Goal: Task Accomplishment & Management: Complete application form

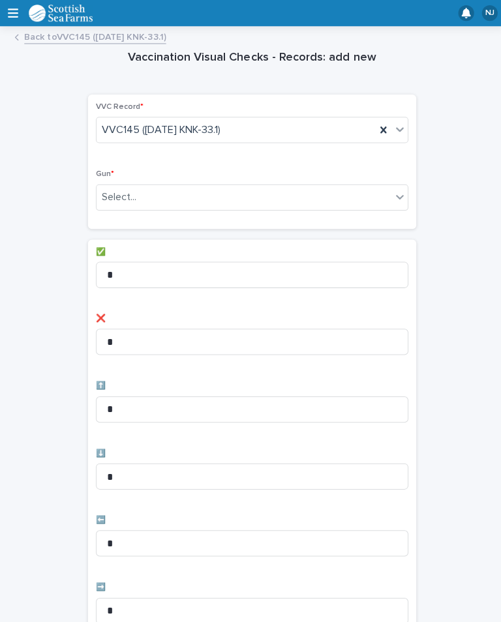
click at [460, 149] on div "Vaccination Visual Checks - Records: add new Loading... Saving… Loading... Savi…" at bounding box center [250, 525] width 475 height 983
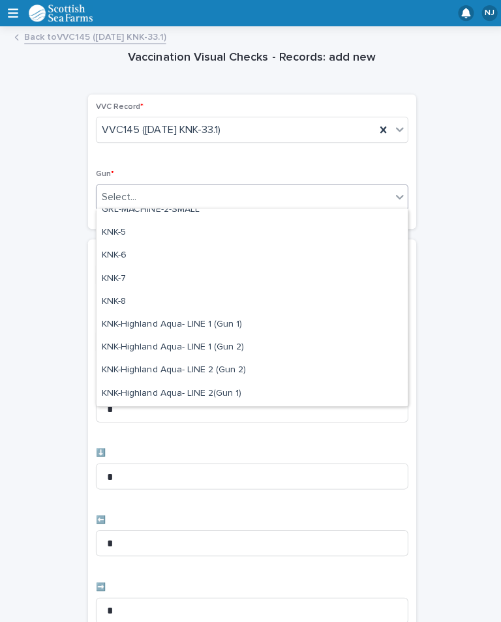
scroll to position [310, 0]
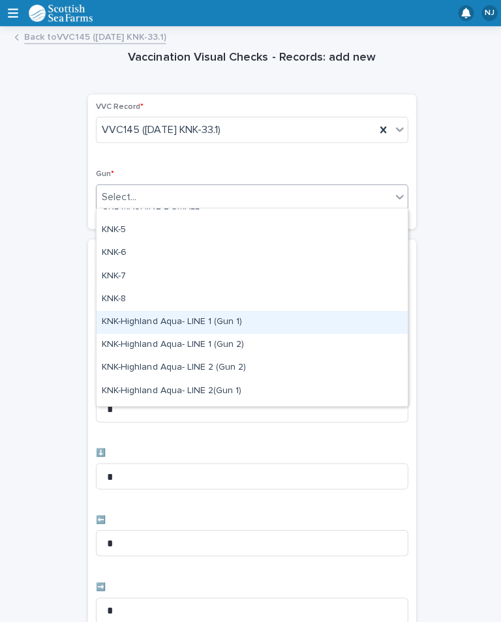
click at [245, 326] on div "KNK-Highland Aqua- LINE 1 (Gun 1)" at bounding box center [250, 320] width 309 height 23
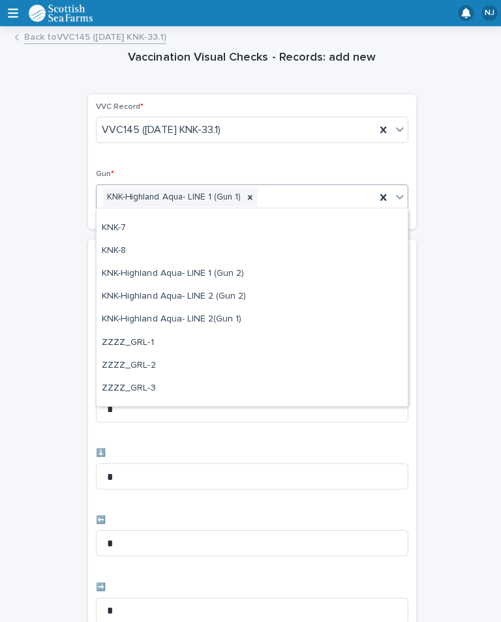
scroll to position [360, 0]
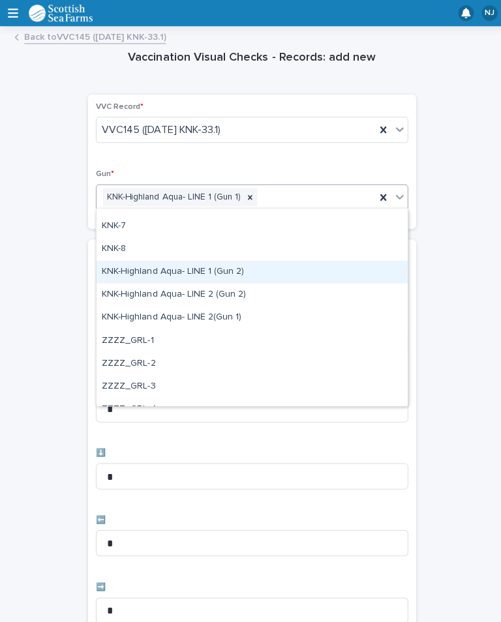
click at [252, 271] on div "KNK-Highland Aqua- LINE 1 (Gun 2)" at bounding box center [250, 270] width 309 height 23
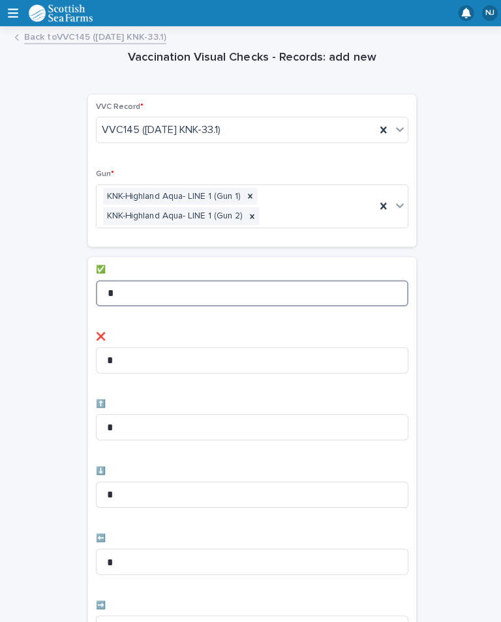
click at [225, 288] on input "*" at bounding box center [250, 291] width 310 height 26
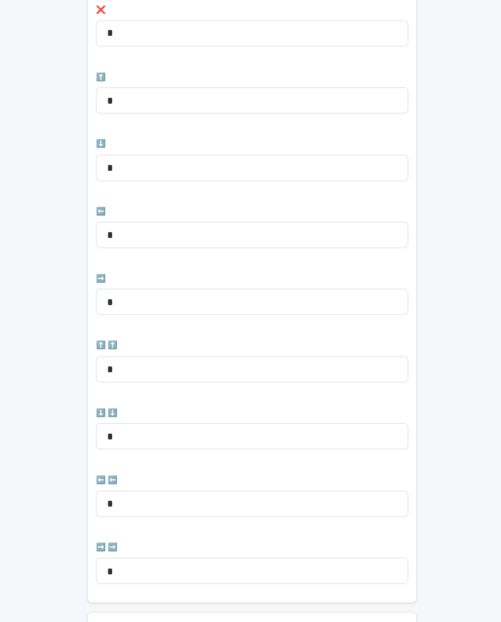
scroll to position [326, 0]
type input "**"
click at [214, 220] on input "*" at bounding box center [250, 232] width 310 height 26
click at [225, 223] on input "*" at bounding box center [250, 232] width 310 height 26
click at [232, 228] on input "*" at bounding box center [250, 232] width 310 height 26
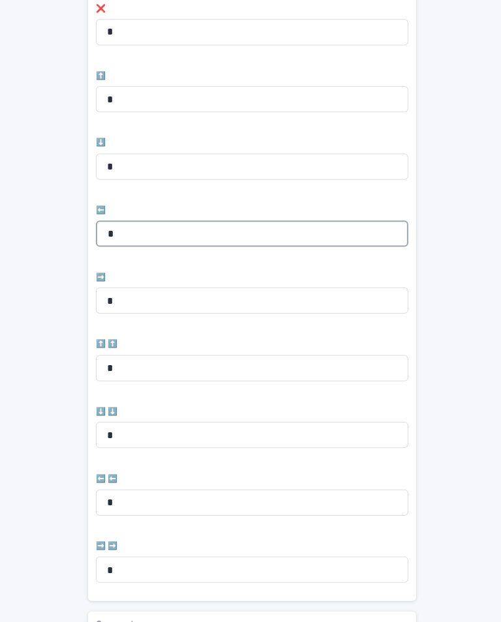
type input "*"
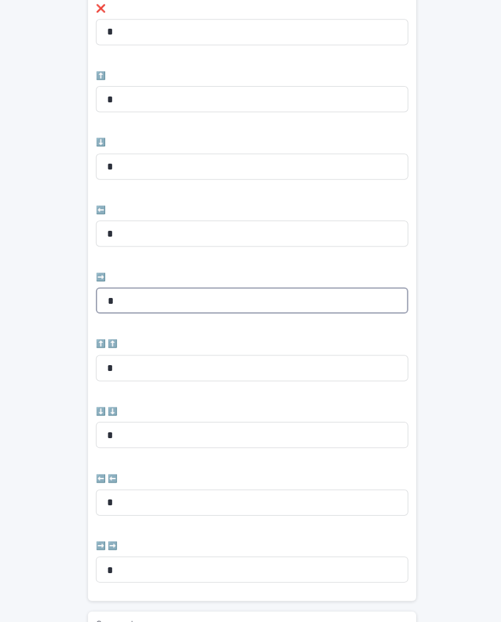
click at [189, 289] on input "*" at bounding box center [250, 299] width 310 height 26
click at [235, 291] on input "*" at bounding box center [250, 299] width 310 height 26
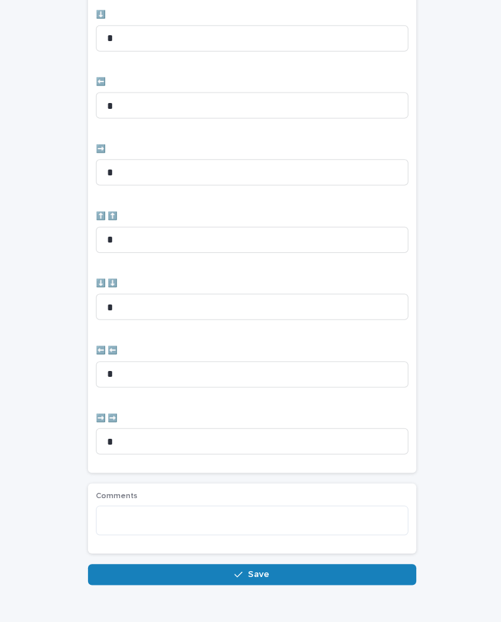
scroll to position [452, 0]
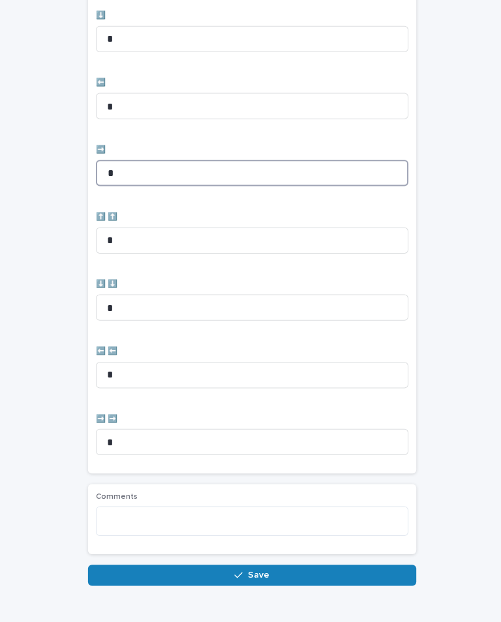
type input "*"
click at [338, 562] on button "Save" at bounding box center [250, 571] width 326 height 21
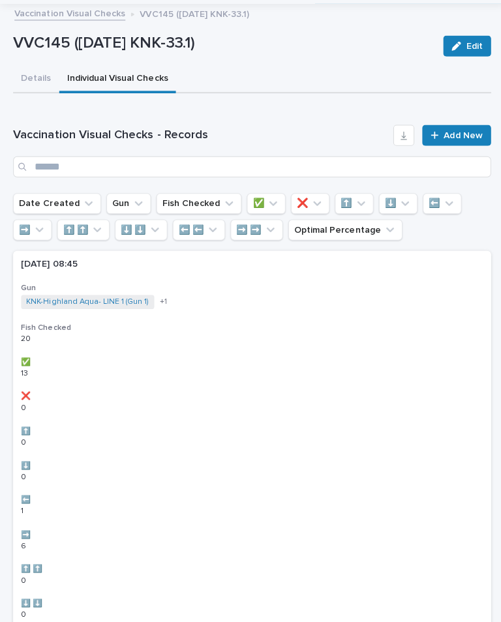
scroll to position [20, 0]
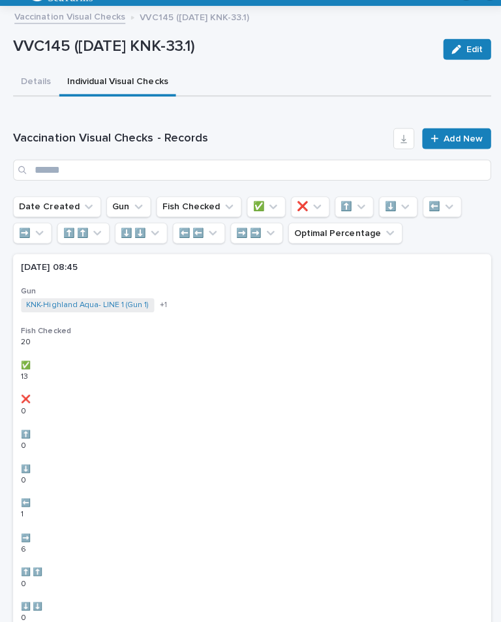
click at [454, 128] on link "Add New" at bounding box center [453, 137] width 68 height 21
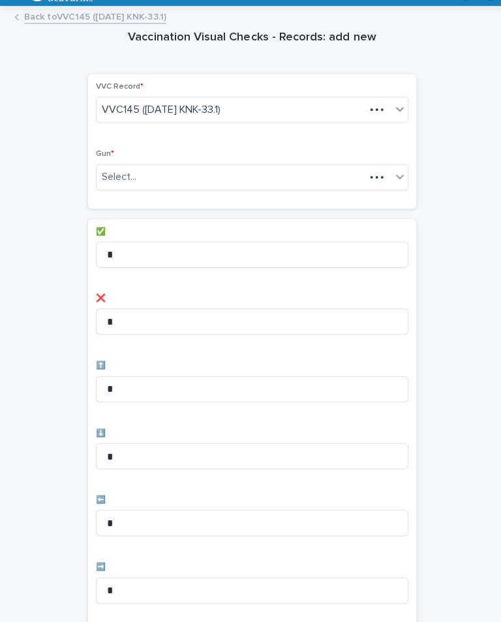
click at [461, 134] on div "Vaccination Visual Checks - Records: add new Loading... Saving… Loading... Savi…" at bounding box center [250, 505] width 475 height 983
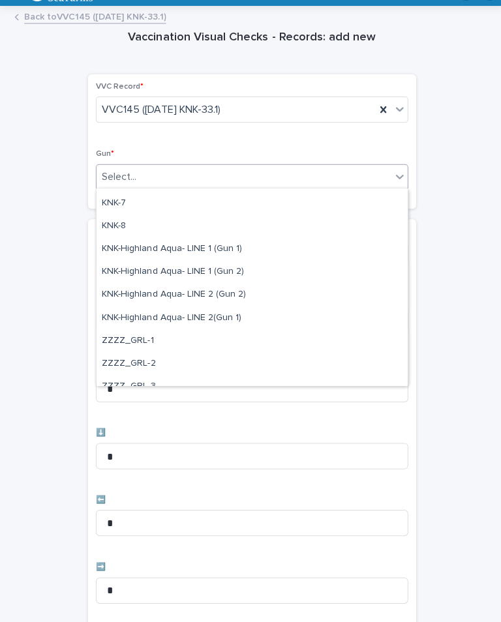
scroll to position [398, 0]
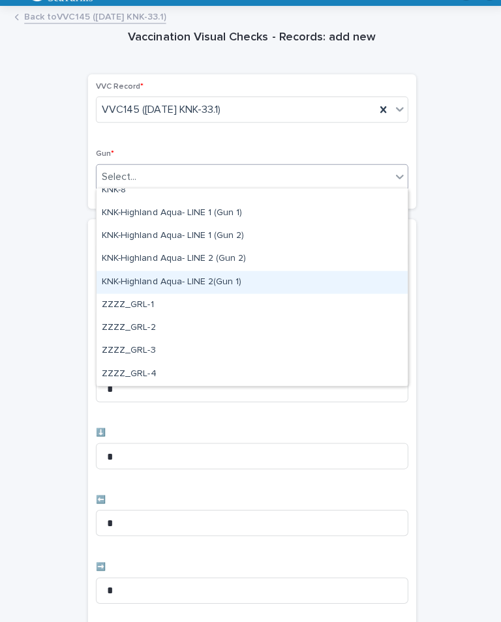
click at [228, 287] on div "KNK-Highland Aqua- LINE 2(Gun 1)" at bounding box center [250, 280] width 309 height 23
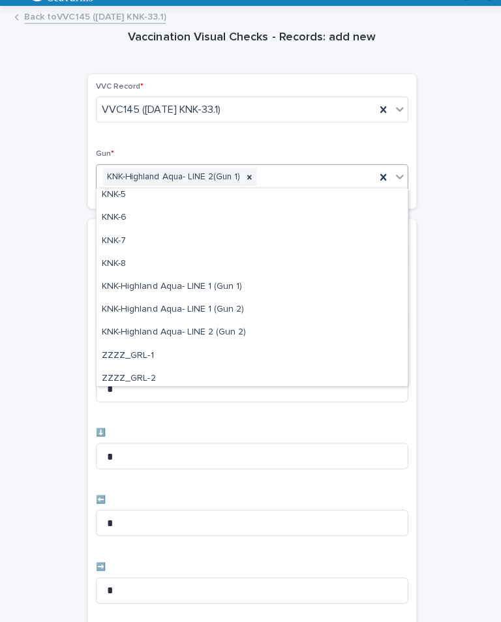
scroll to position [330, 0]
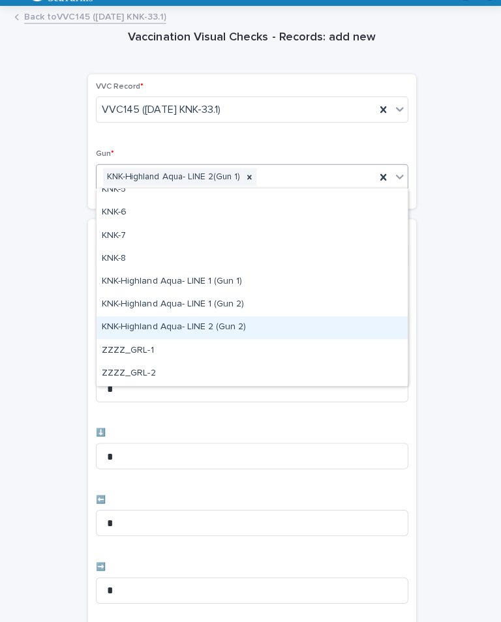
click at [249, 331] on div "KNK-Highland Aqua- LINE 2 (Gun 2)" at bounding box center [250, 325] width 309 height 23
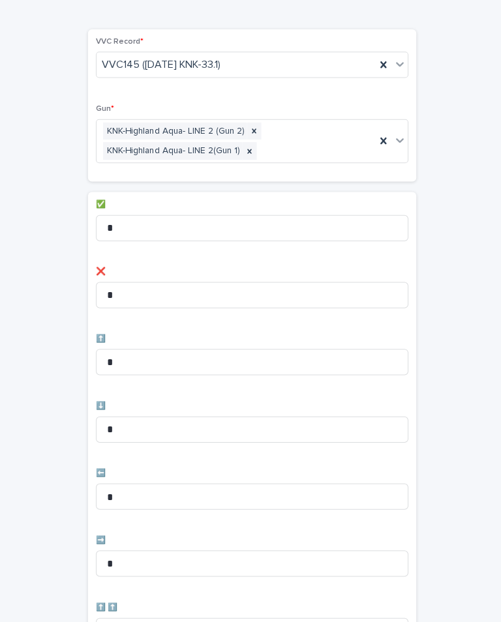
scroll to position [69, 0]
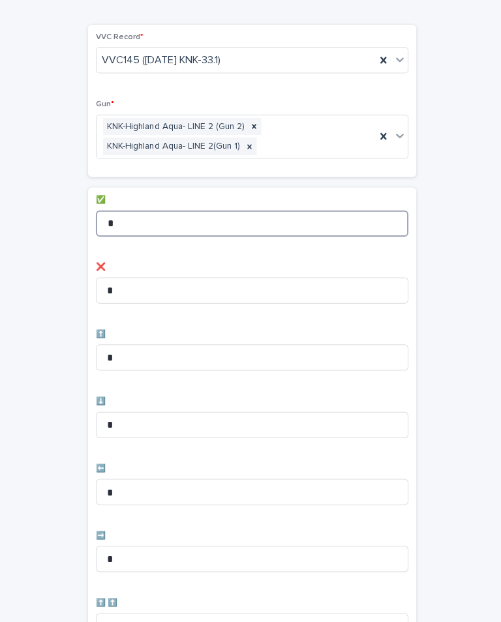
click at [200, 231] on input "*" at bounding box center [250, 222] width 310 height 26
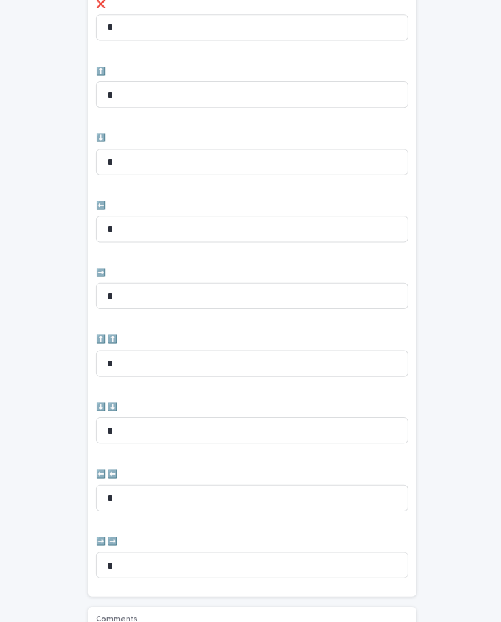
scroll to position [347, 0]
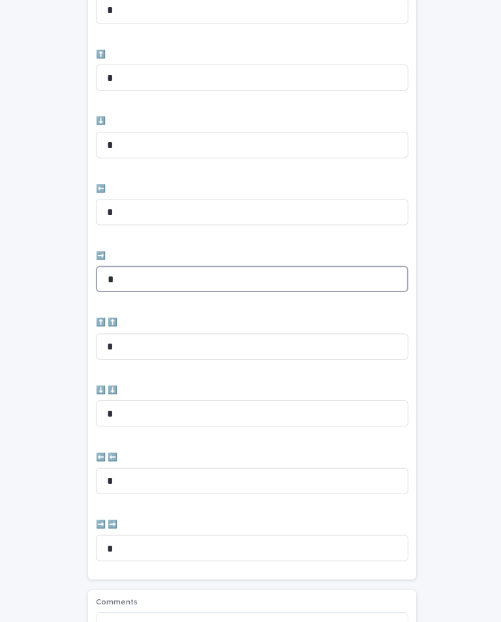
click at [176, 273] on input "*" at bounding box center [250, 277] width 310 height 26
type input "*"
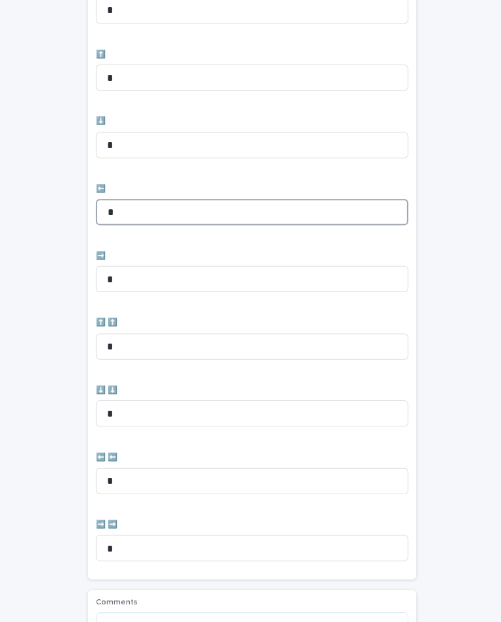
click at [168, 211] on input "*" at bounding box center [250, 211] width 310 height 26
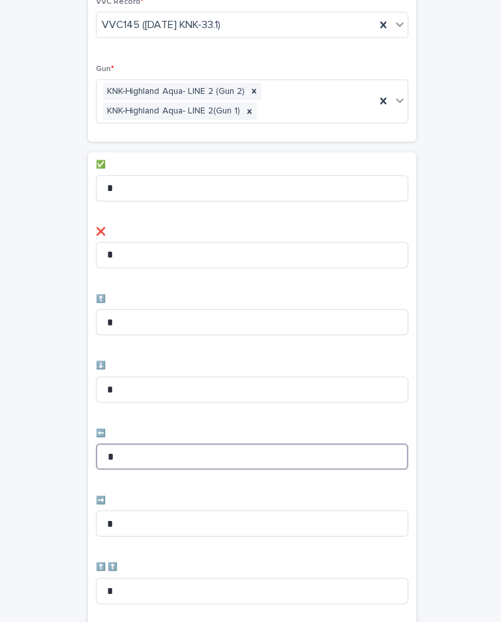
scroll to position [102, 0]
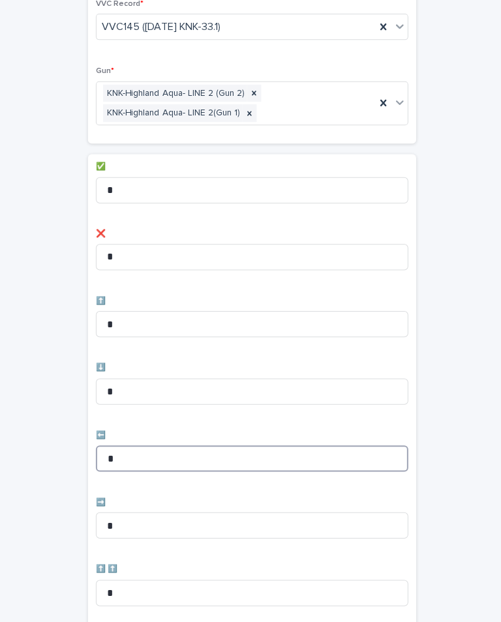
type input "*"
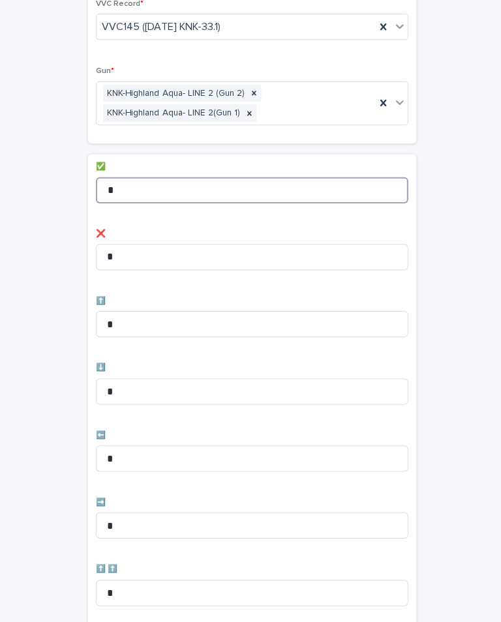
click at [188, 183] on input "*" at bounding box center [250, 189] width 310 height 26
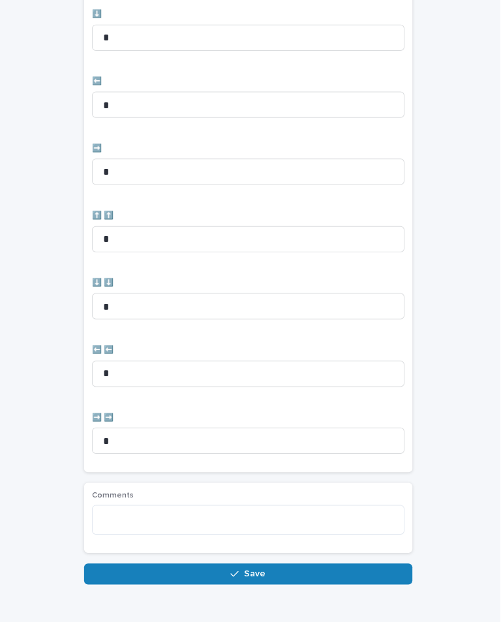
scroll to position [452, 0]
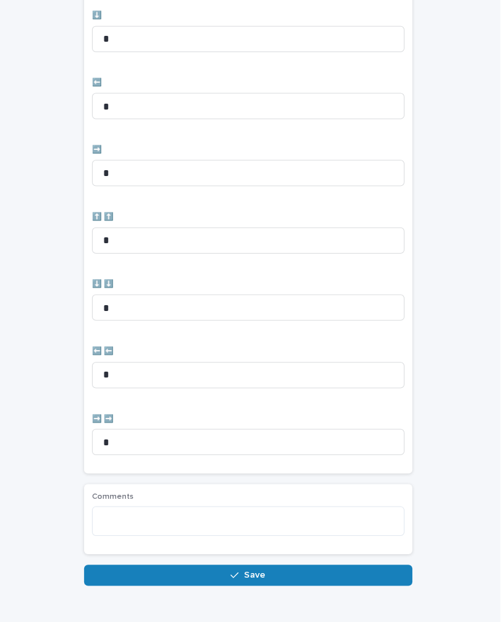
type input "**"
click at [262, 567] on span "Save" at bounding box center [254, 571] width 22 height 9
